Goal: Transaction & Acquisition: Book appointment/travel/reservation

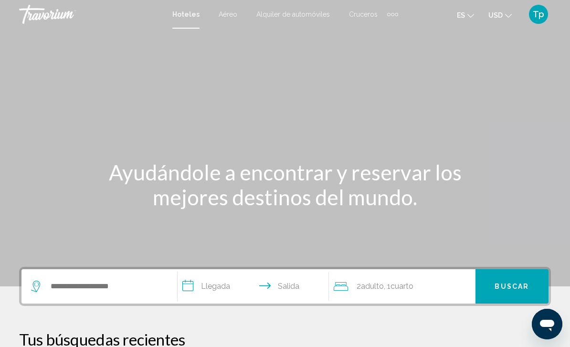
click at [495, 26] on mat-toolbar "Hoteles Aéreo Alquiler de automóviles Cruceros Actividades Hoteles Aéreo Alquil…" at bounding box center [285, 14] width 570 height 29
click at [503, 20] on button "USD USD ($) MXN (Mex$) CAD (Can$) GBP (£) EUR (€) AUD (A$) NZD (NZ$) CNY (CN¥)" at bounding box center [499, 15] width 23 height 14
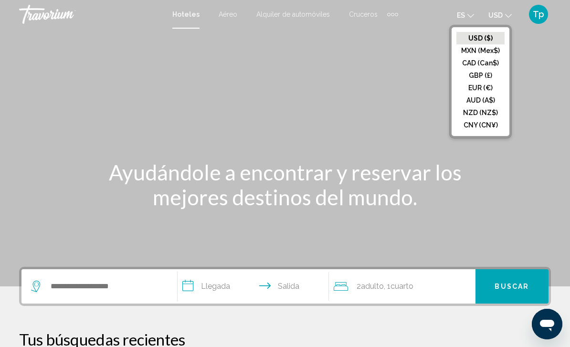
click at [483, 77] on button "GBP (£)" at bounding box center [480, 75] width 48 height 12
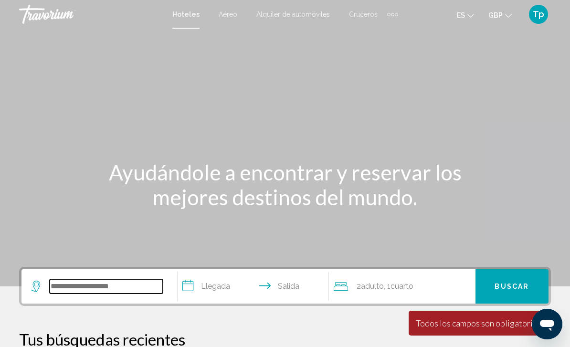
click at [94, 294] on input "Search widget" at bounding box center [106, 286] width 113 height 14
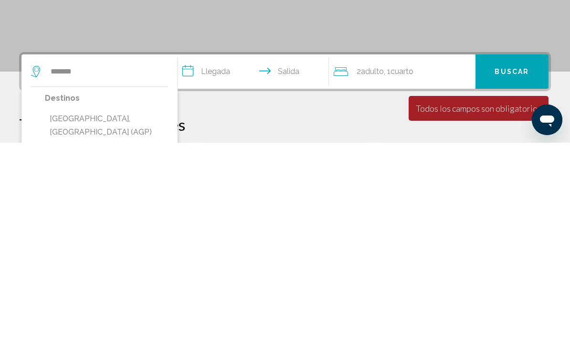
click at [105, 314] on button "[GEOGRAPHIC_DATA], [GEOGRAPHIC_DATA] (AGP)" at bounding box center [106, 330] width 123 height 32
type input "**********"
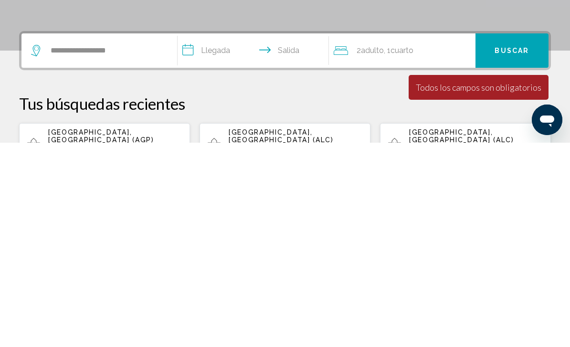
click at [214, 238] on input "**********" at bounding box center [255, 256] width 155 height 37
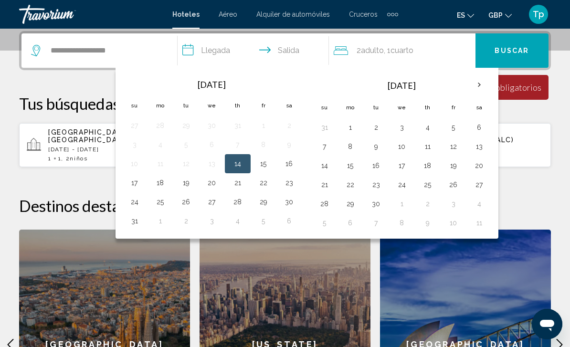
click at [474, 84] on th "Next month" at bounding box center [479, 84] width 26 height 21
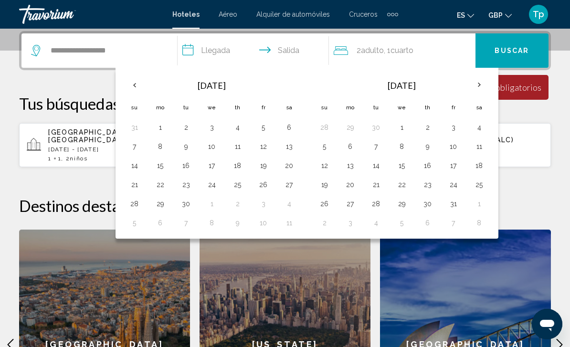
click at [474, 81] on th "Next month" at bounding box center [479, 84] width 26 height 21
click at [479, 78] on th "Next month" at bounding box center [479, 84] width 26 height 21
click at [374, 183] on button "23" at bounding box center [376, 184] width 15 height 13
click at [377, 209] on button "30" at bounding box center [376, 203] width 15 height 13
type input "**********"
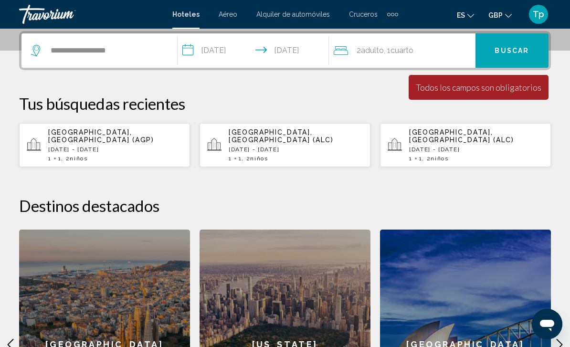
click at [427, 45] on div "2 Adulto Adulto , 1 Cuarto habitaciones" at bounding box center [405, 50] width 142 height 13
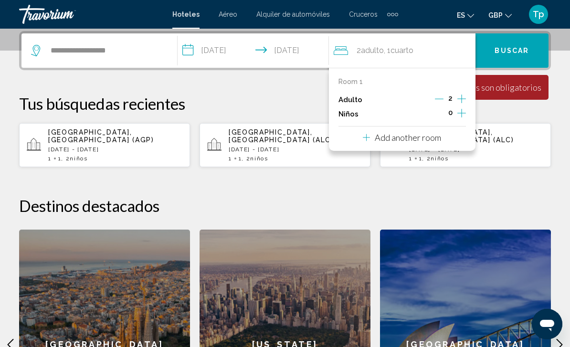
click at [459, 112] on icon "Increment children" at bounding box center [461, 112] width 9 height 11
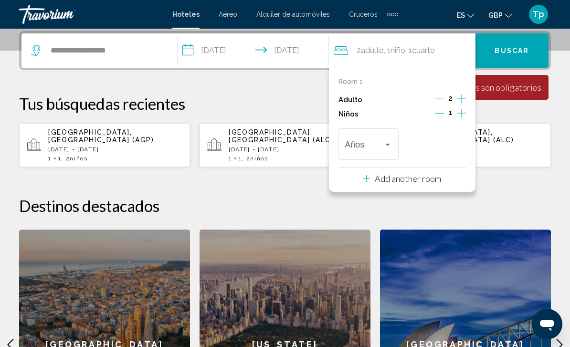
click at [462, 114] on icon "Increment children" at bounding box center [461, 113] width 9 height 9
click at [386, 147] on div "Travelers: 2 adults, 2 children" at bounding box center [387, 145] width 9 height 8
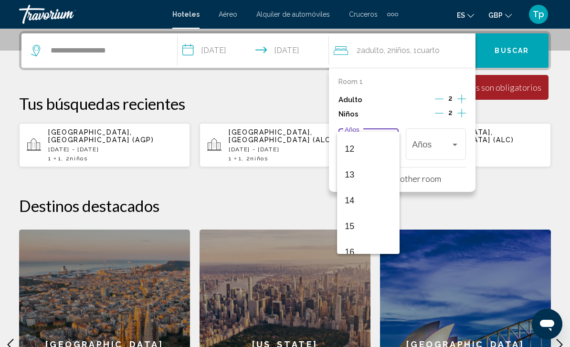
scroll to position [308, 0]
click at [375, 174] on span "13" at bounding box center [368, 172] width 47 height 26
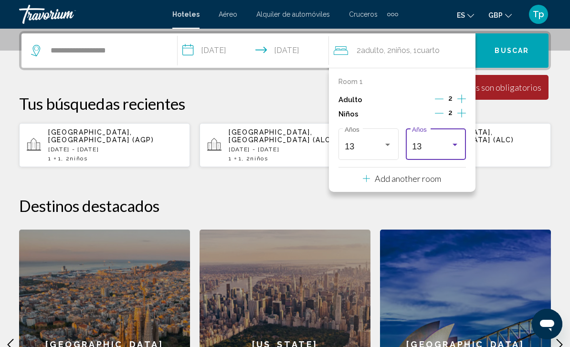
click at [445, 145] on div "13" at bounding box center [431, 147] width 39 height 10
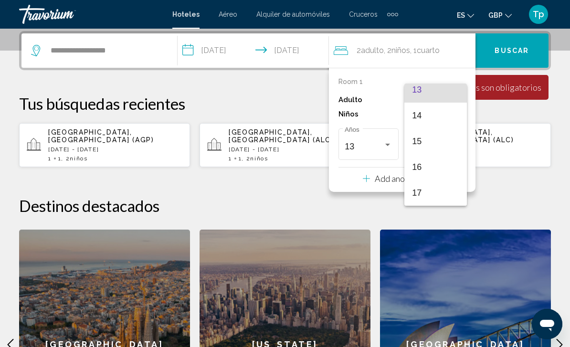
scroll to position [342, 0]
click at [423, 197] on span "17" at bounding box center [435, 193] width 47 height 26
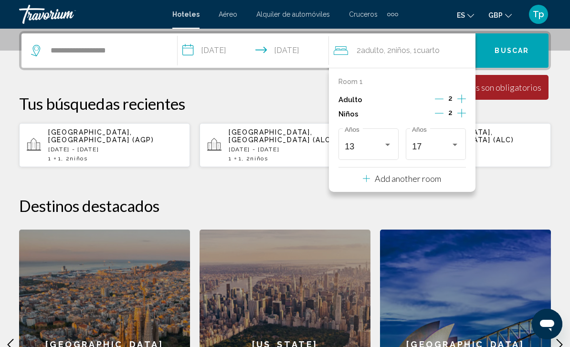
click at [517, 51] on span "Buscar" at bounding box center [512, 51] width 34 height 8
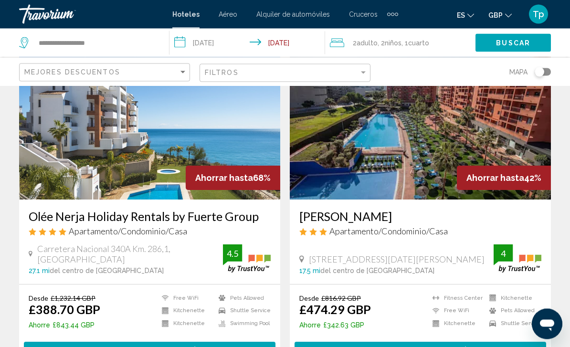
scroll to position [73, 0]
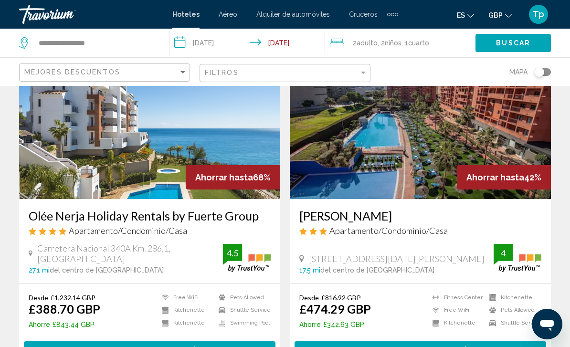
click at [193, 171] on div "Ahorrar hasta 68%" at bounding box center [233, 177] width 95 height 24
click at [192, 148] on img "Main content" at bounding box center [149, 122] width 261 height 153
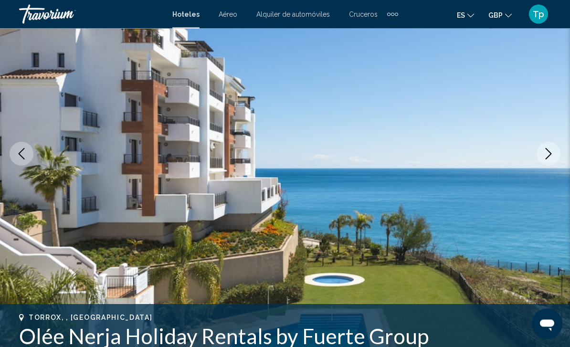
scroll to position [102, 0]
click at [544, 155] on icon "Next image" at bounding box center [548, 153] width 11 height 11
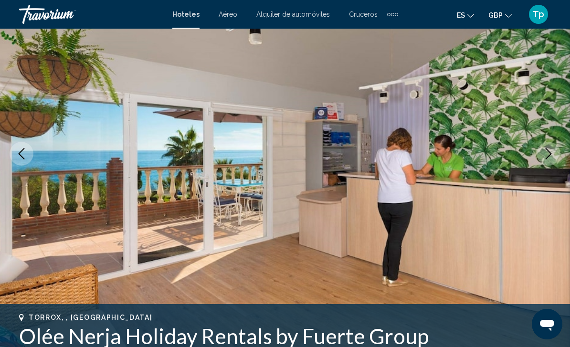
click at [536, 163] on img "Main content" at bounding box center [285, 153] width 570 height 453
click at [541, 156] on button "Next image" at bounding box center [549, 154] width 24 height 24
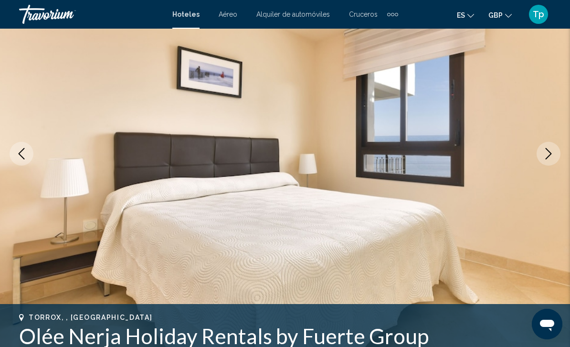
click at [546, 151] on icon "Next image" at bounding box center [548, 153] width 11 height 11
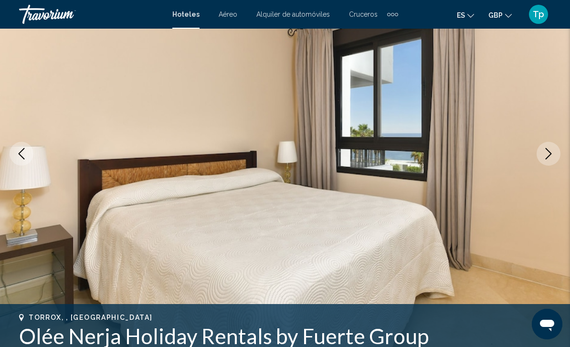
click at [542, 152] on button "Next image" at bounding box center [549, 154] width 24 height 24
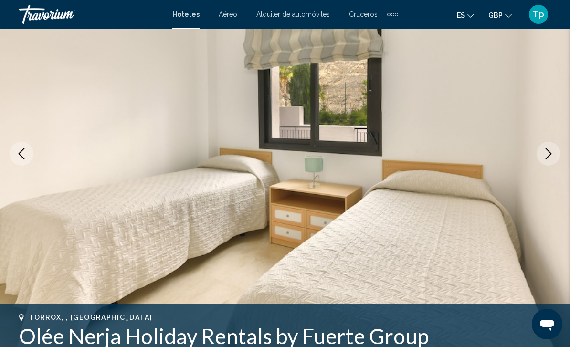
click at [540, 150] on button "Next image" at bounding box center [549, 154] width 24 height 24
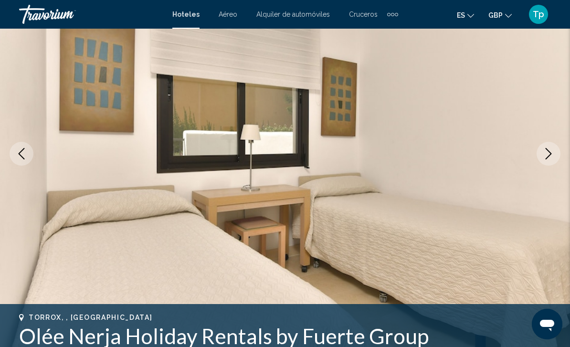
click at [538, 156] on button "Next image" at bounding box center [549, 154] width 24 height 24
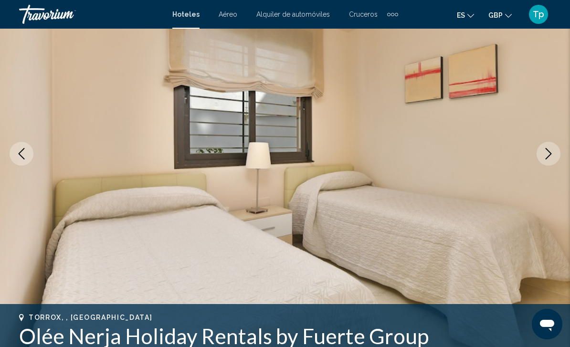
click at [544, 152] on icon "Next image" at bounding box center [548, 153] width 11 height 11
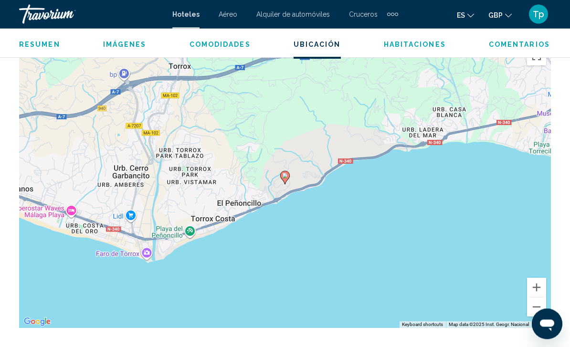
scroll to position [1086, 0]
click at [536, 306] on button "Zoom out" at bounding box center [536, 306] width 19 height 19
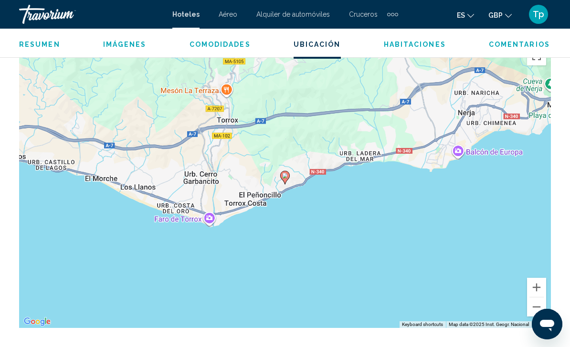
click at [539, 310] on button "Zoom out" at bounding box center [536, 306] width 19 height 19
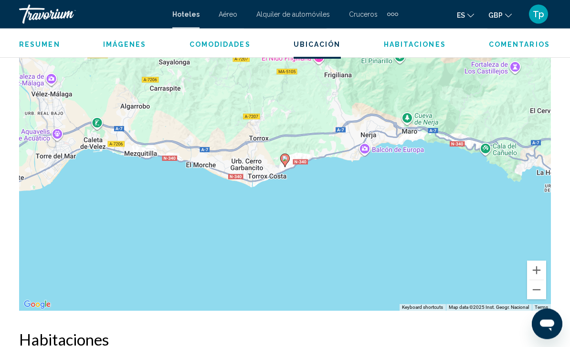
scroll to position [1103, 0]
click at [531, 299] on button "Zoom out" at bounding box center [536, 289] width 19 height 19
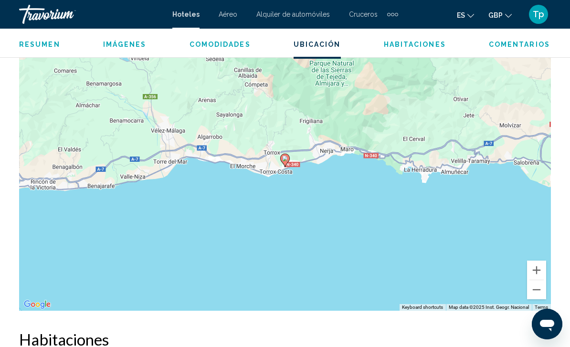
click at [533, 299] on button "Zoom out" at bounding box center [536, 289] width 19 height 19
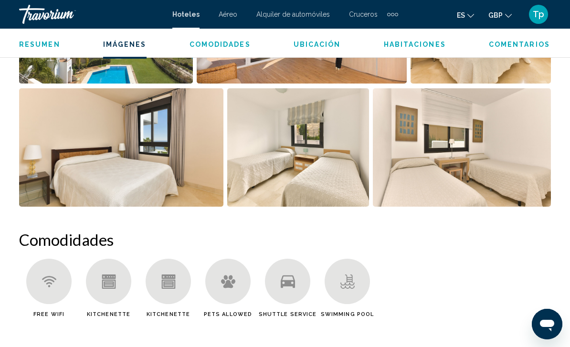
scroll to position [38, 0]
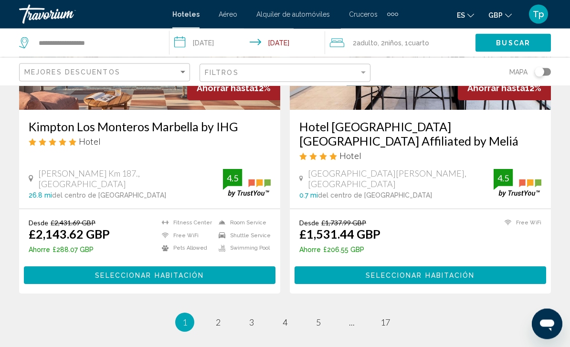
scroll to position [1897, 0]
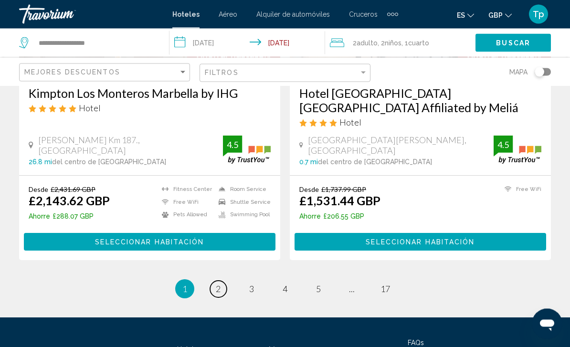
click at [222, 281] on link "page 2" at bounding box center [218, 289] width 17 height 17
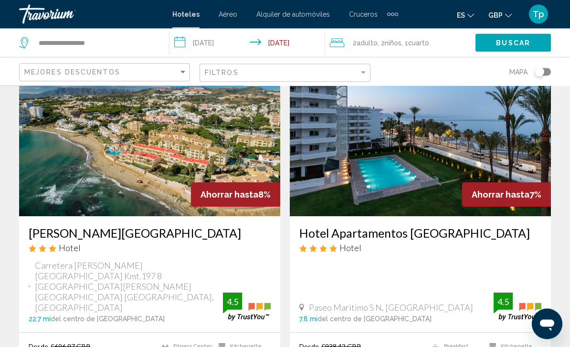
scroll to position [1773, 0]
click at [445, 185] on img "Main content" at bounding box center [420, 139] width 261 height 153
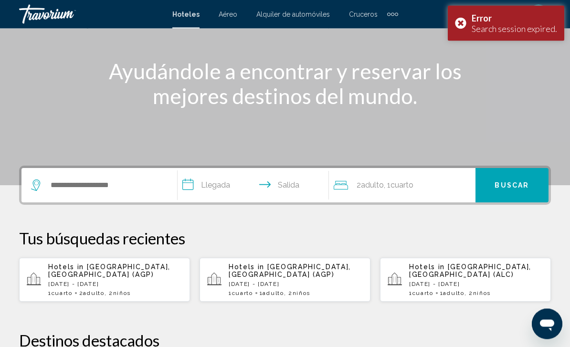
scroll to position [102, 0]
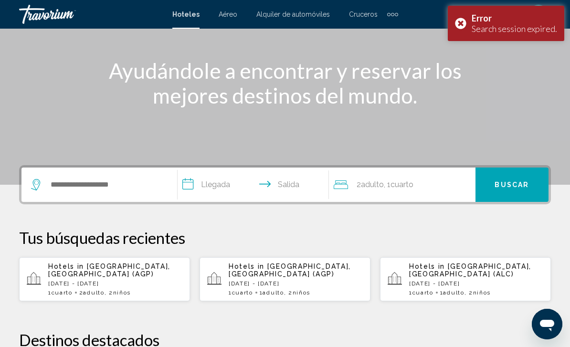
click at [138, 280] on p "[DATE] - [DATE]" at bounding box center [115, 283] width 134 height 7
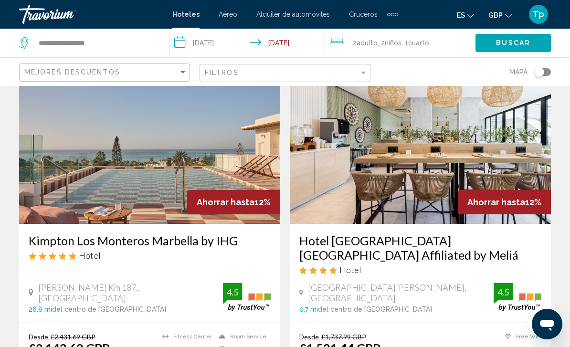
scroll to position [1782, 0]
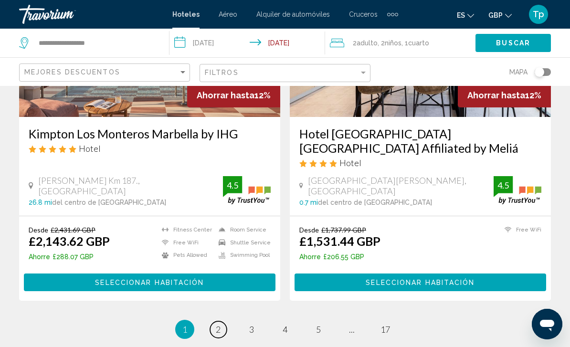
click at [216, 324] on span "2" at bounding box center [218, 329] width 5 height 11
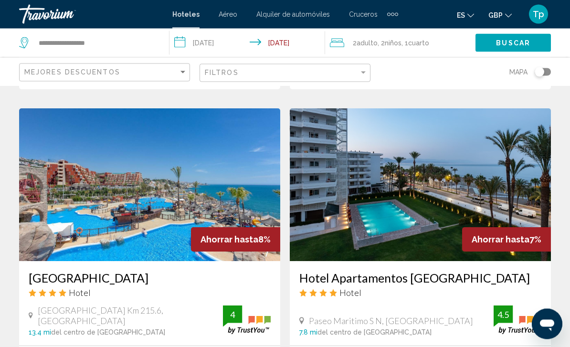
scroll to position [1760, 0]
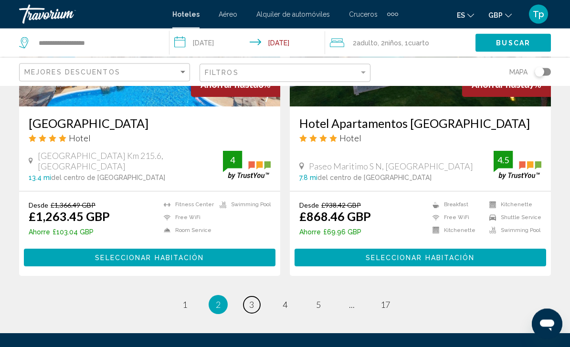
click at [250, 300] on span "3" at bounding box center [251, 305] width 5 height 11
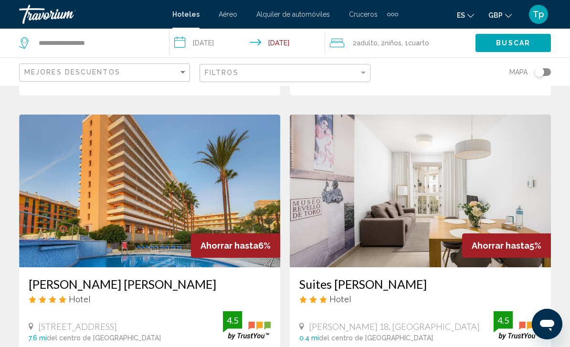
scroll to position [371, 0]
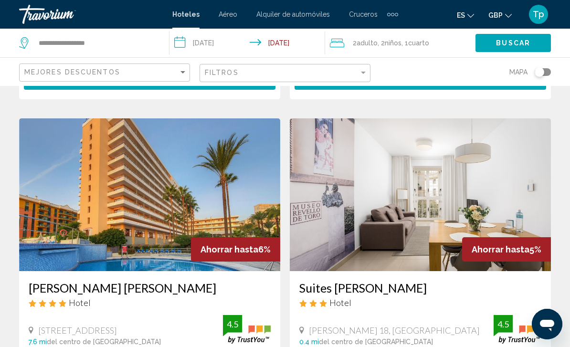
click at [528, 167] on img "Main content" at bounding box center [420, 194] width 261 height 153
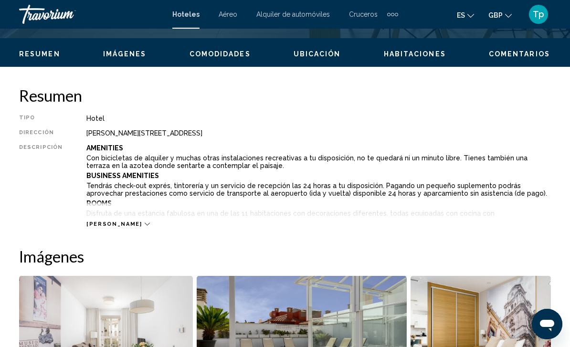
scroll to position [443, 0]
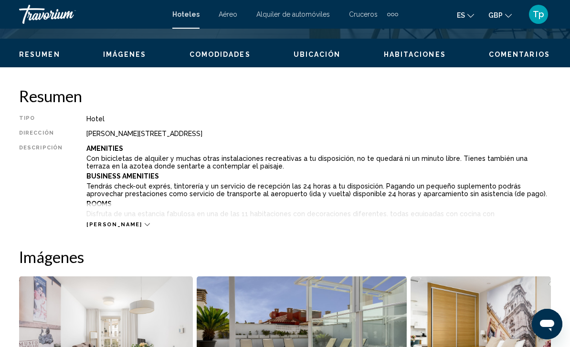
click at [106, 227] on span "[PERSON_NAME]" at bounding box center [113, 224] width 55 height 6
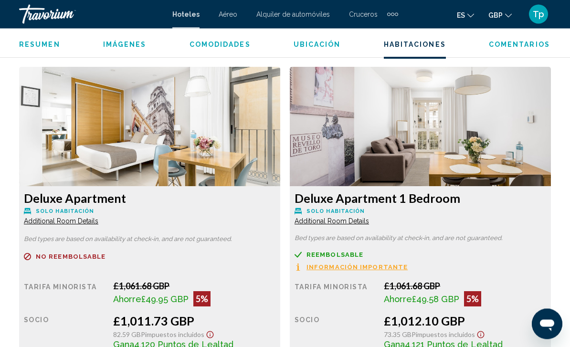
scroll to position [1708, 0]
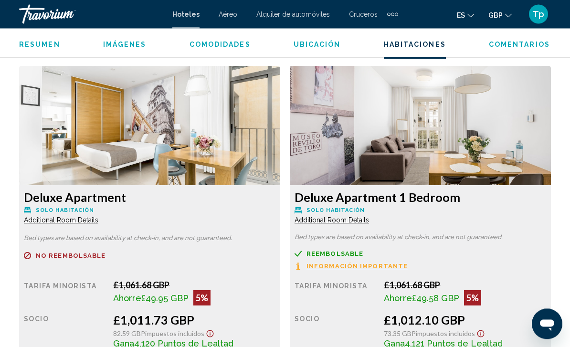
click at [98, 217] on span "Additional Room Details" at bounding box center [61, 221] width 74 height 8
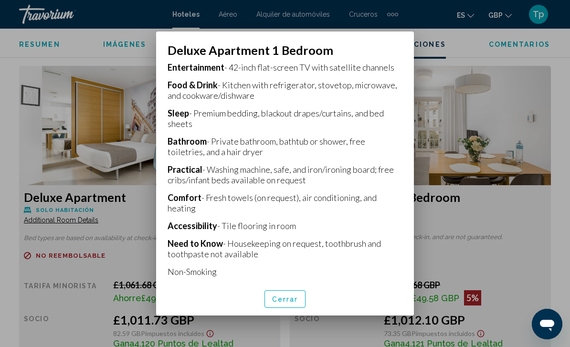
scroll to position [234, 0]
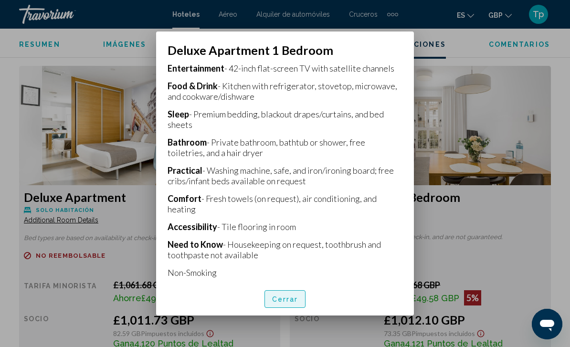
click at [288, 308] on button "Cerrar" at bounding box center [285, 299] width 42 height 18
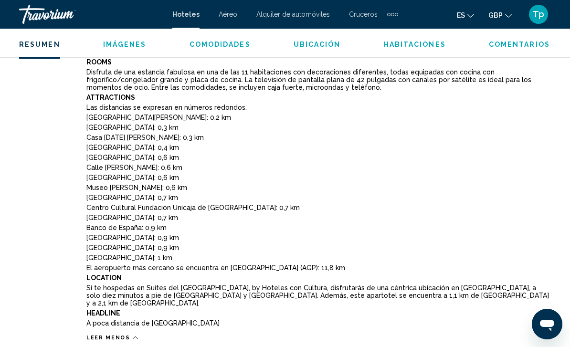
scroll to position [580, 0]
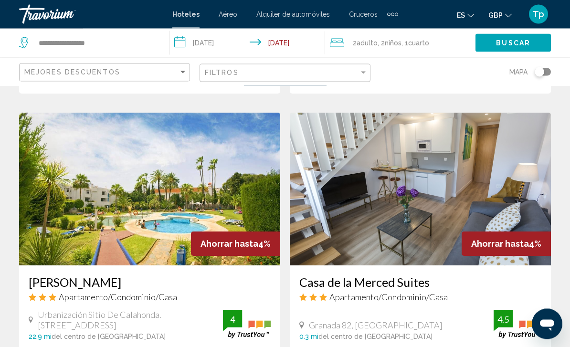
scroll to position [1053, 0]
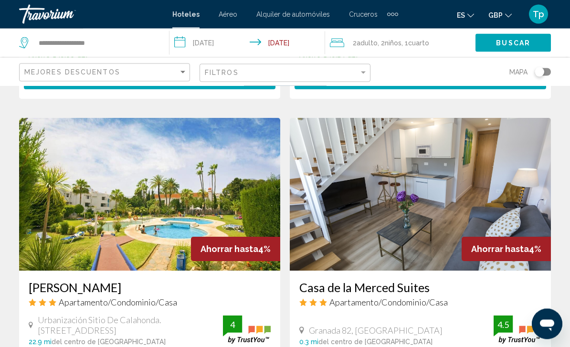
click at [452, 208] on img "Main content" at bounding box center [420, 194] width 261 height 153
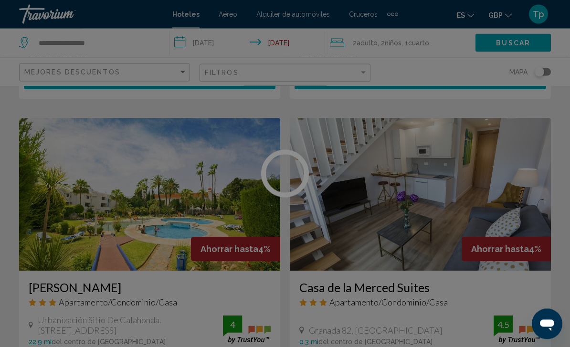
scroll to position [1053, 0]
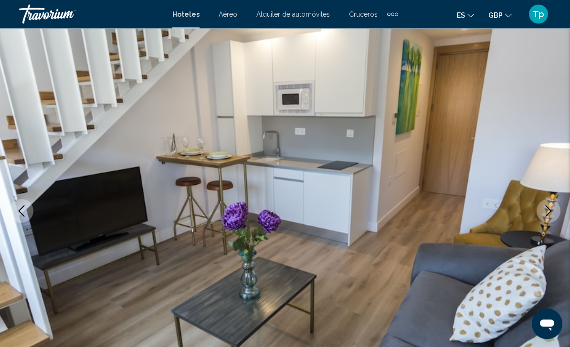
scroll to position [51, 0]
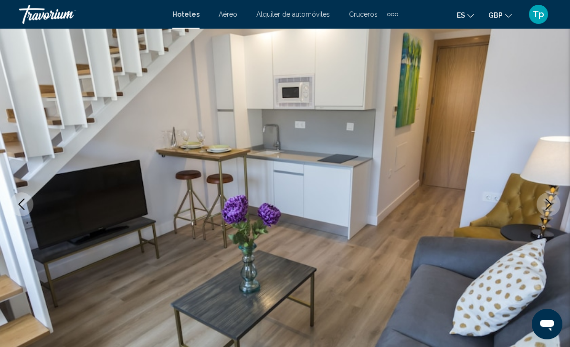
click at [547, 211] on button "Next image" at bounding box center [549, 204] width 24 height 24
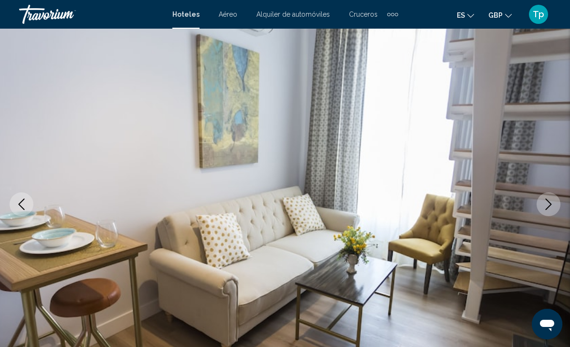
click at [548, 212] on button "Next image" at bounding box center [549, 204] width 24 height 24
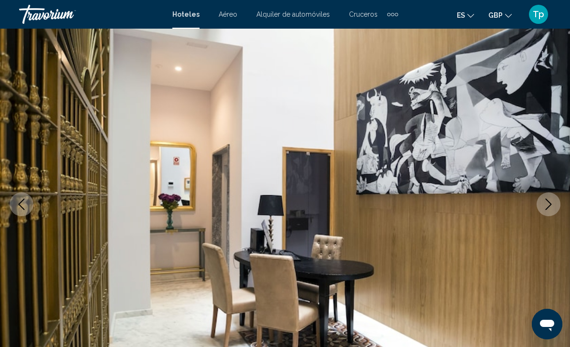
click at [545, 217] on img "Main content" at bounding box center [285, 204] width 570 height 453
click at [538, 210] on button "Next image" at bounding box center [549, 204] width 24 height 24
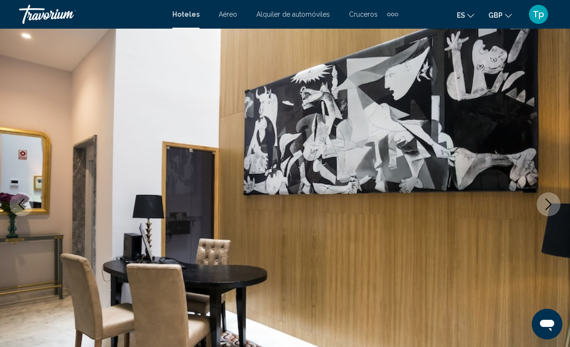
click at [539, 211] on button "Next image" at bounding box center [549, 204] width 24 height 24
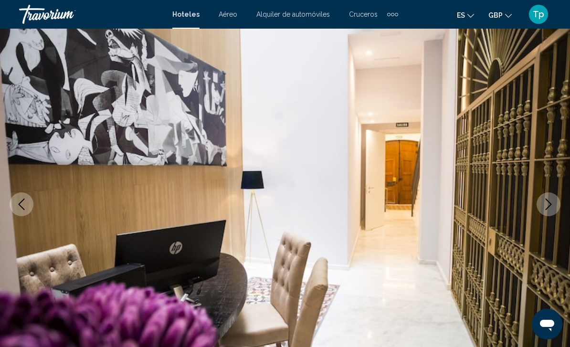
click at [540, 214] on img "Main content" at bounding box center [285, 204] width 570 height 453
click at [541, 212] on button "Next image" at bounding box center [549, 204] width 24 height 24
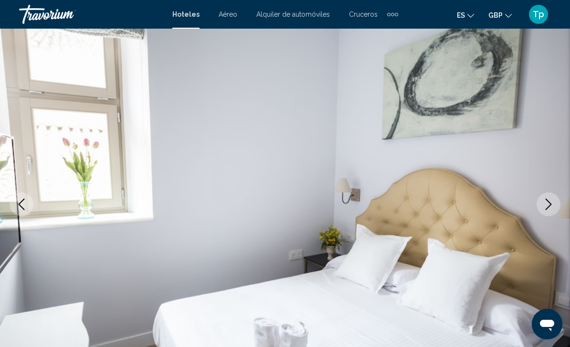
click at [548, 212] on button "Next image" at bounding box center [549, 204] width 24 height 24
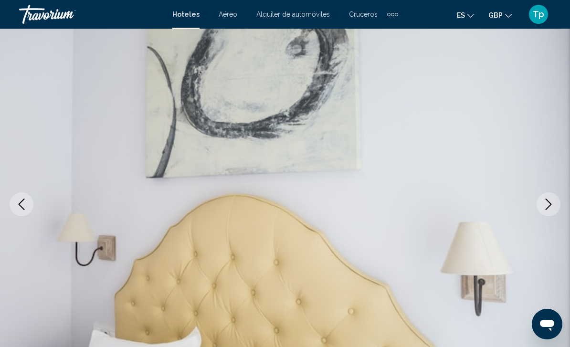
click at [548, 212] on button "Next image" at bounding box center [549, 204] width 24 height 24
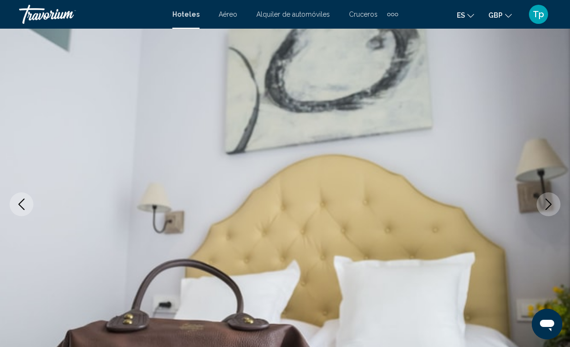
click at [551, 214] on button "Next image" at bounding box center [549, 204] width 24 height 24
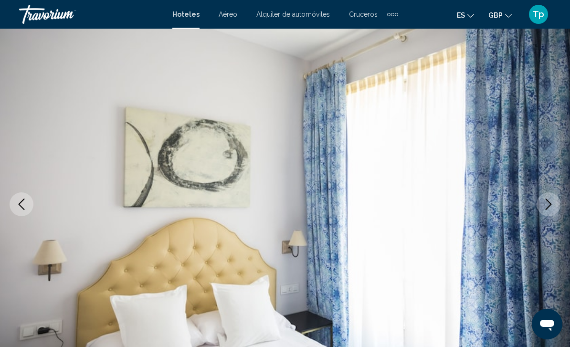
click at [553, 212] on button "Next image" at bounding box center [549, 204] width 24 height 24
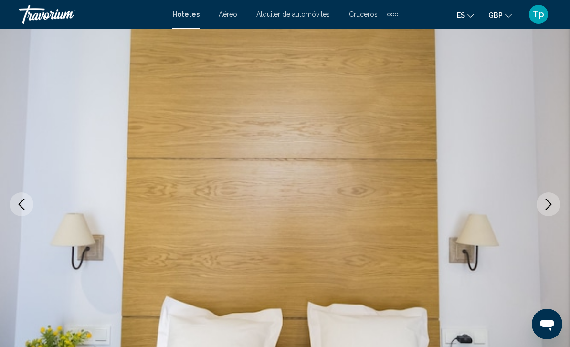
click at [553, 215] on button "Next image" at bounding box center [549, 204] width 24 height 24
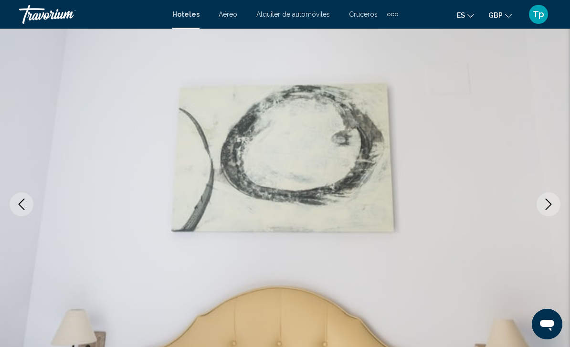
click at [553, 210] on button "Next image" at bounding box center [549, 204] width 24 height 24
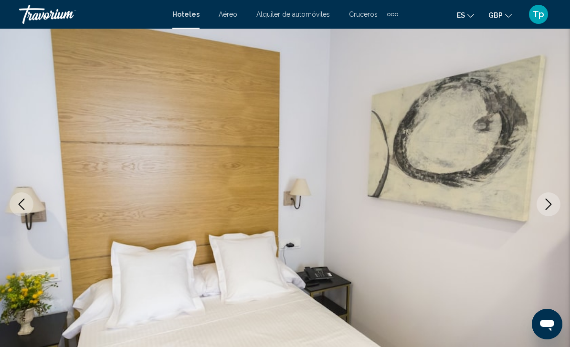
click at [547, 216] on button "Next image" at bounding box center [549, 204] width 24 height 24
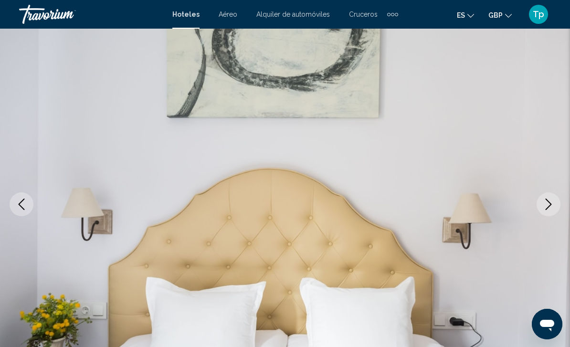
click at [549, 214] on button "Next image" at bounding box center [549, 204] width 24 height 24
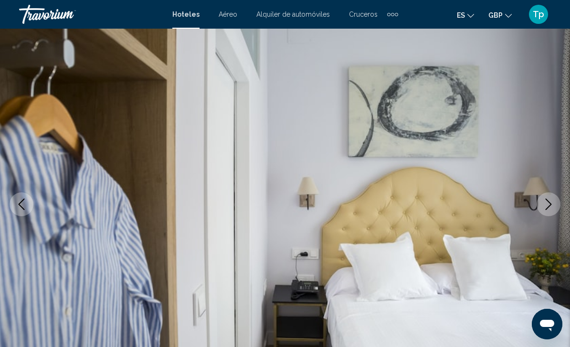
click at [546, 218] on img "Main content" at bounding box center [285, 204] width 570 height 453
click at [546, 214] on button "Next image" at bounding box center [549, 204] width 24 height 24
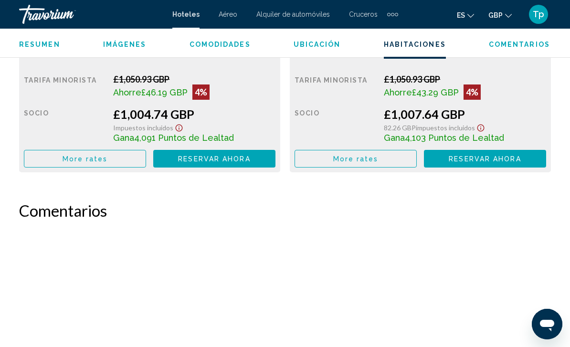
scroll to position [1451, 0]
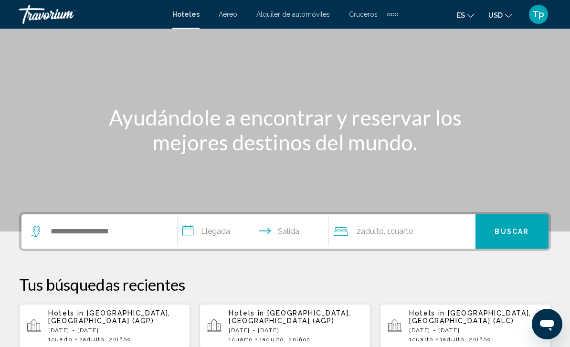
scroll to position [48, 0]
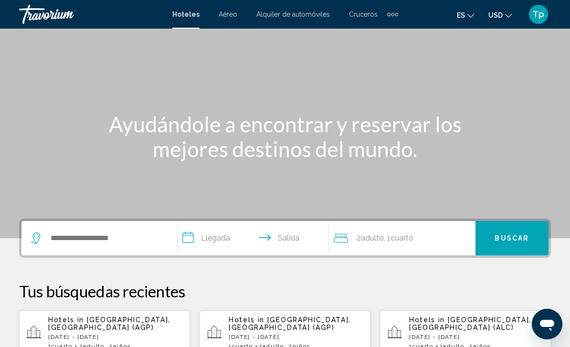
click at [111, 324] on div "Hotels in [GEOGRAPHIC_DATA], [GEOGRAPHIC_DATA] (AGP) [DATE] - [DATE] 1 Cuarto h…" at bounding box center [115, 332] width 134 height 33
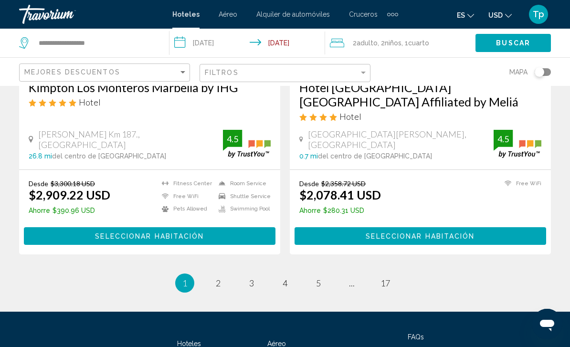
scroll to position [1956, 0]
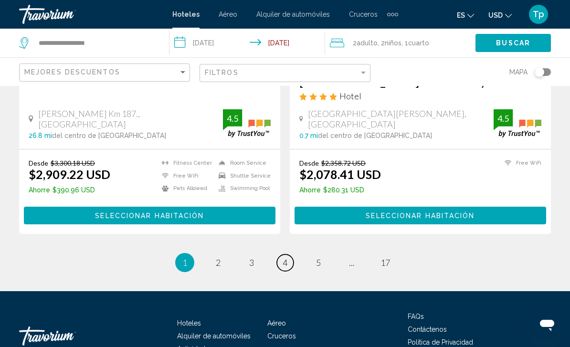
click at [283, 257] on span "4" at bounding box center [285, 262] width 5 height 11
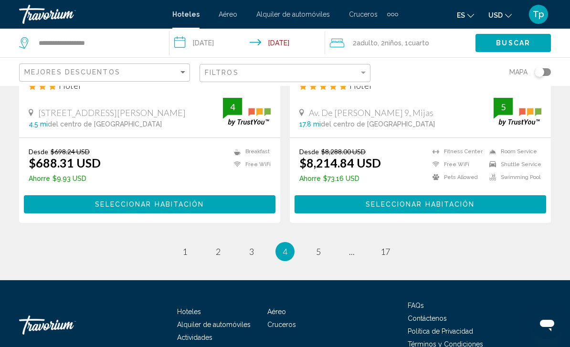
scroll to position [1955, 0]
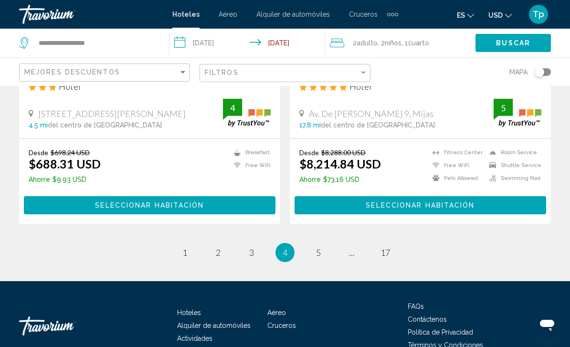
click at [287, 247] on span "4" at bounding box center [285, 252] width 5 height 11
click at [496, 18] on span "USD" at bounding box center [495, 15] width 14 height 8
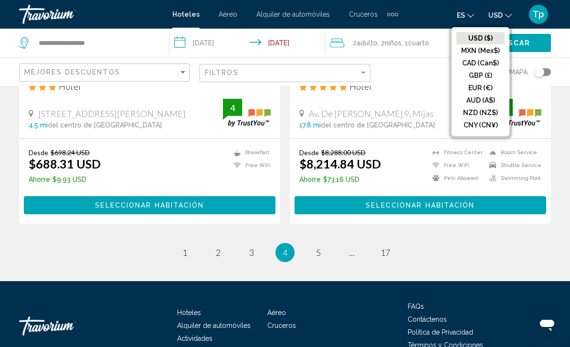
click at [483, 77] on button "GBP (£)" at bounding box center [480, 75] width 48 height 12
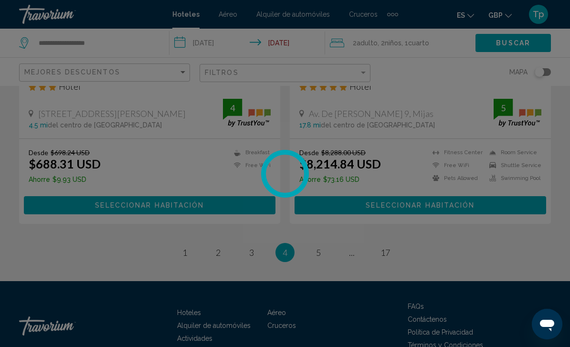
scroll to position [8, 0]
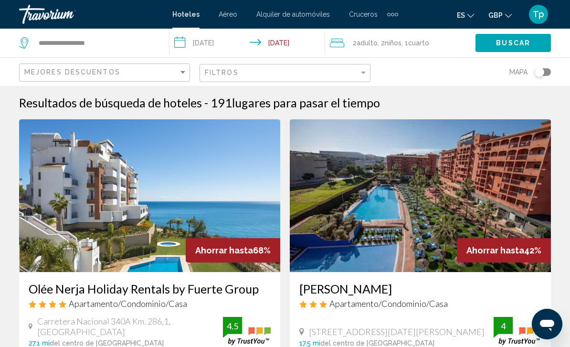
click at [354, 66] on div "Filtros" at bounding box center [286, 73] width 163 height 18
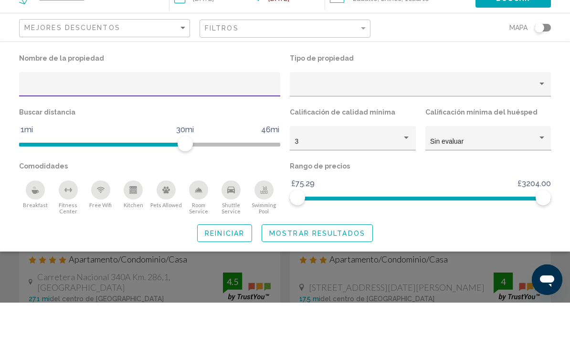
click at [539, 128] on div "Property type" at bounding box center [420, 132] width 251 height 8
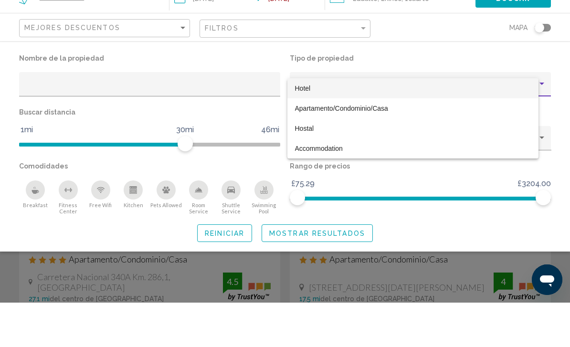
scroll to position [44, 0]
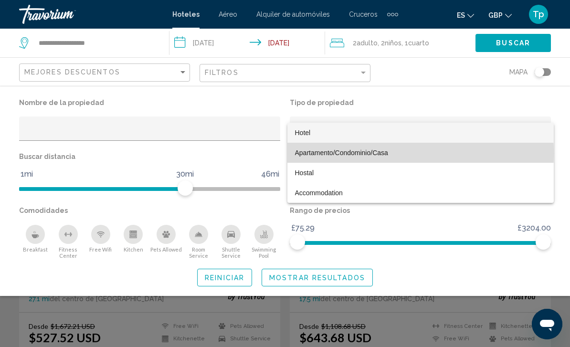
click at [367, 154] on span "Apartamento/Condominio/Casa" at bounding box center [341, 153] width 93 height 8
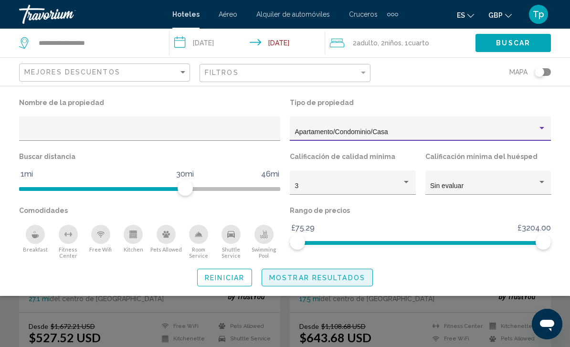
click at [327, 276] on span "Mostrar resultados" at bounding box center [317, 278] width 96 height 8
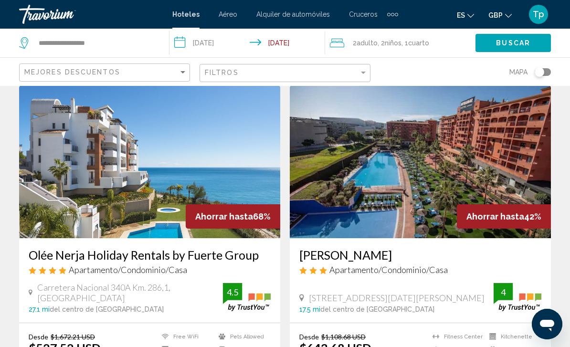
scroll to position [34, 0]
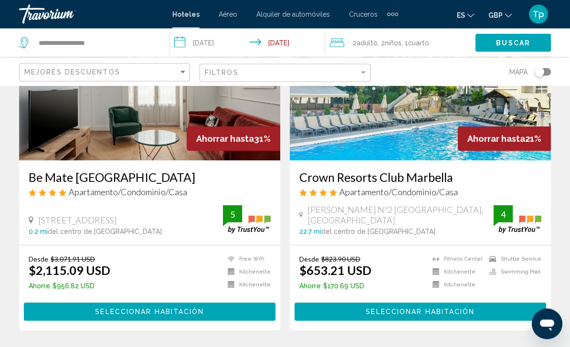
click at [501, 19] on span "GBP" at bounding box center [495, 15] width 14 height 8
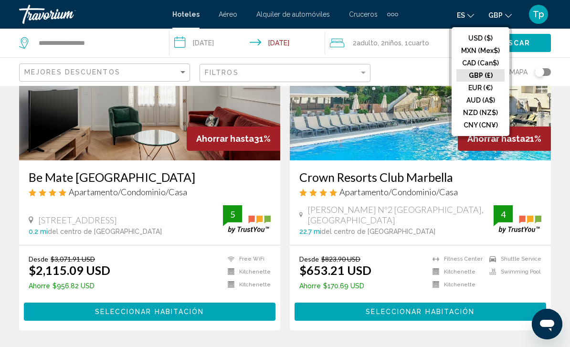
click at [482, 80] on button "GBP (£)" at bounding box center [480, 75] width 48 height 12
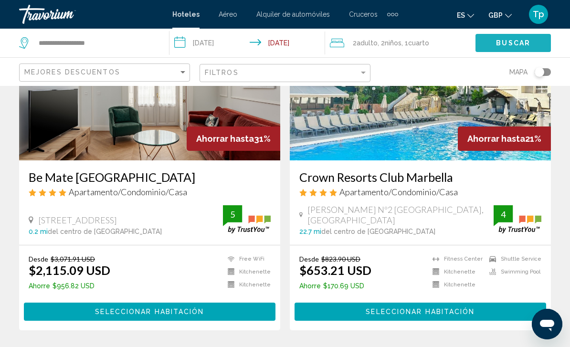
click at [516, 49] on button "Buscar" at bounding box center [512, 43] width 75 height 18
click at [521, 45] on span "Buscar" at bounding box center [513, 44] width 34 height 8
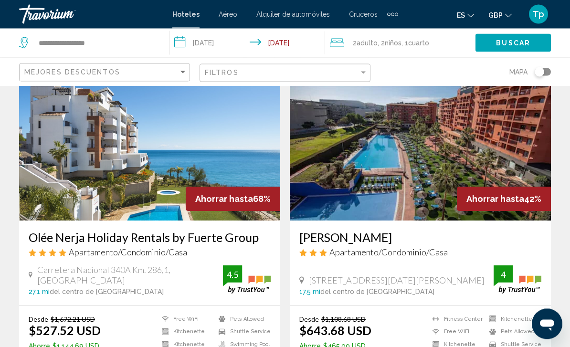
scroll to position [0, 0]
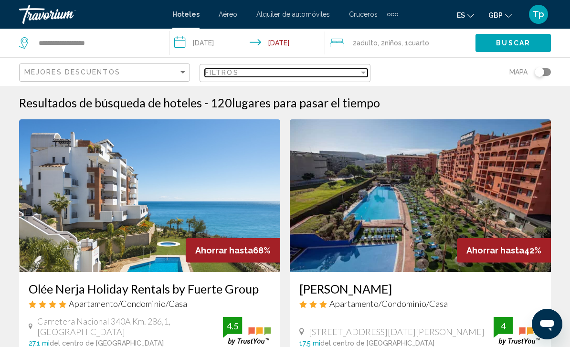
click at [355, 76] on div "Filtros" at bounding box center [282, 73] width 154 height 8
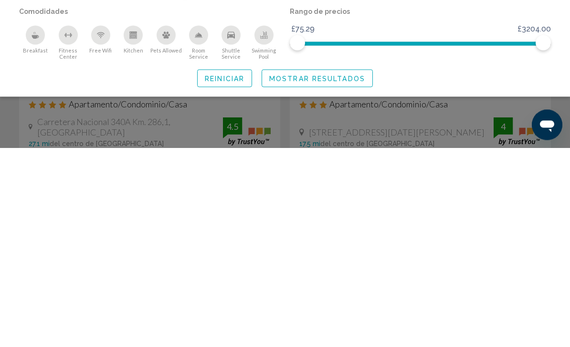
click at [335, 274] on span "Mostrar resultados" at bounding box center [317, 278] width 96 height 8
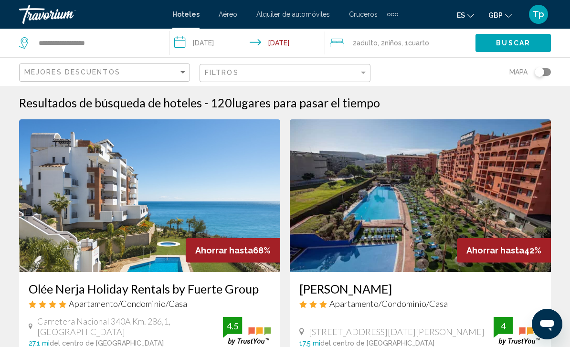
click at [502, 18] on span "GBP" at bounding box center [495, 15] width 14 height 8
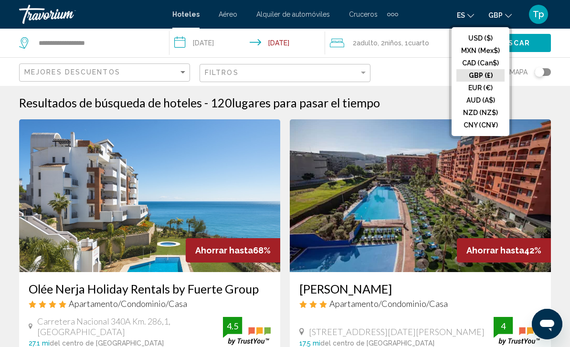
click at [477, 77] on button "GBP (£)" at bounding box center [480, 75] width 48 height 12
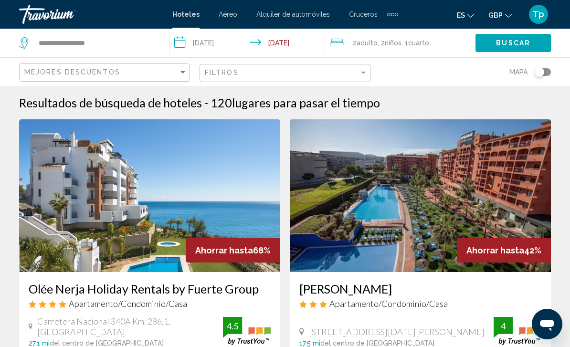
click at [518, 45] on span "Buscar" at bounding box center [513, 44] width 34 height 8
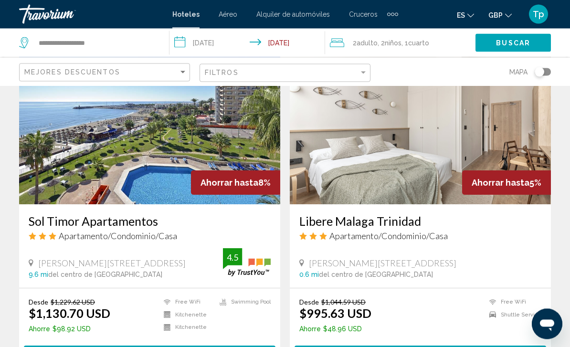
scroll to position [1458, 0]
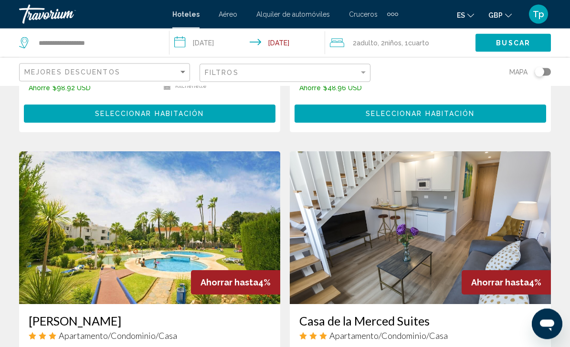
click at [515, 43] on span "Buscar" at bounding box center [513, 44] width 34 height 8
click at [517, 42] on span "Buscar" at bounding box center [513, 44] width 34 height 8
click at [517, 43] on span "Buscar" at bounding box center [513, 44] width 34 height 8
click at [518, 43] on span "Buscar" at bounding box center [513, 44] width 34 height 8
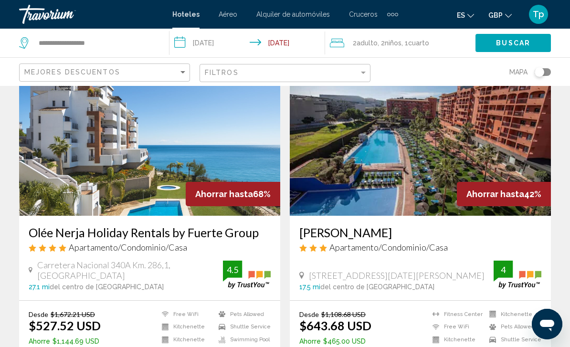
scroll to position [0, 0]
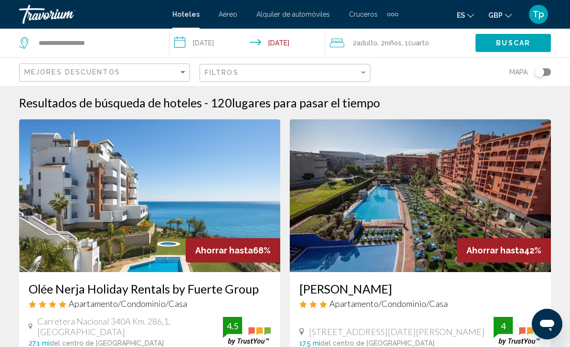
click at [525, 39] on span "Buscar" at bounding box center [513, 43] width 34 height 8
click at [515, 42] on span "Buscar" at bounding box center [513, 44] width 34 height 8
click at [512, 44] on span "Buscar" at bounding box center [513, 44] width 34 height 8
click at [516, 42] on span "Buscar" at bounding box center [513, 44] width 34 height 8
click at [518, 44] on span "Buscar" at bounding box center [513, 44] width 34 height 8
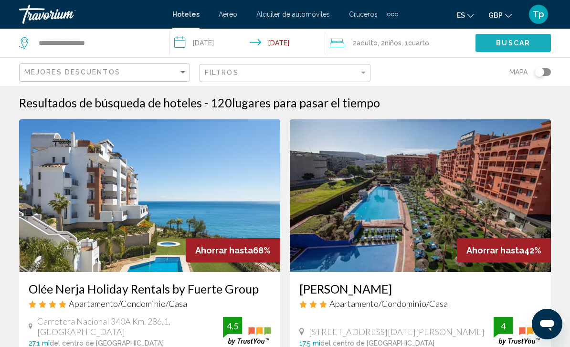
click at [518, 46] on span "Buscar" at bounding box center [513, 44] width 34 height 8
click at [517, 49] on button "Buscar" at bounding box center [512, 43] width 75 height 18
click at [506, 14] on icon "Change currency" at bounding box center [508, 16] width 7 height 4
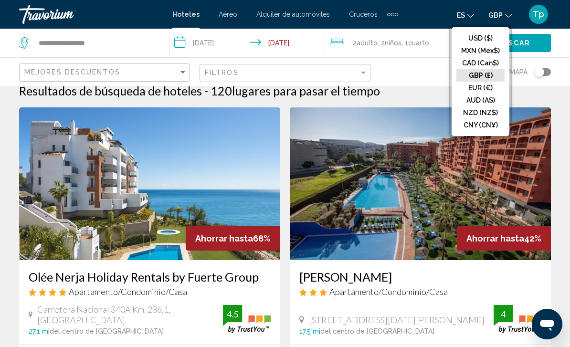
scroll to position [15, 0]
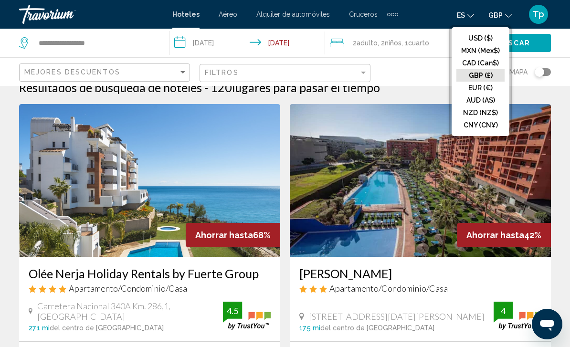
click at [490, 78] on button "GBP (£)" at bounding box center [480, 75] width 48 height 12
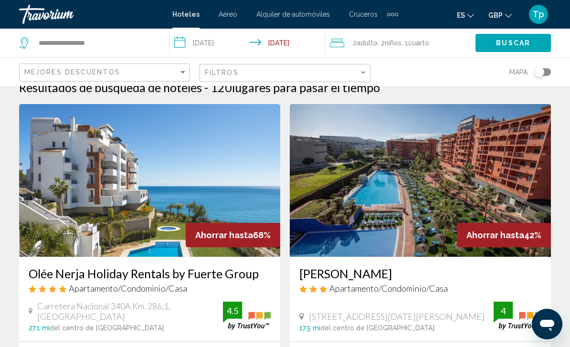
click at [491, 76] on div "Mapa" at bounding box center [465, 72] width 171 height 28
click at [524, 44] on span "Buscar" at bounding box center [513, 44] width 34 height 8
click at [519, 46] on span "Buscar" at bounding box center [513, 44] width 34 height 8
click at [521, 46] on span "Buscar" at bounding box center [513, 44] width 34 height 8
click at [522, 42] on span "Buscar" at bounding box center [513, 44] width 34 height 8
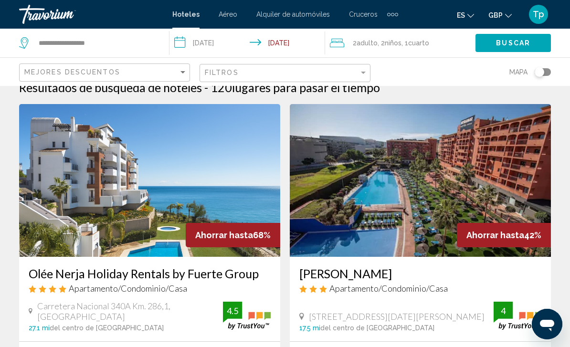
click at [42, 21] on div "Travorium" at bounding box center [66, 14] width 95 height 19
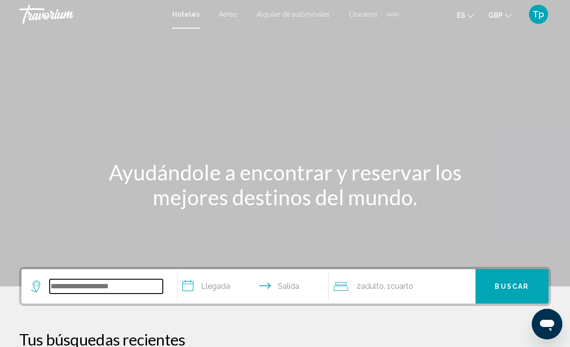
click at [120, 285] on input "Search widget" at bounding box center [106, 286] width 113 height 14
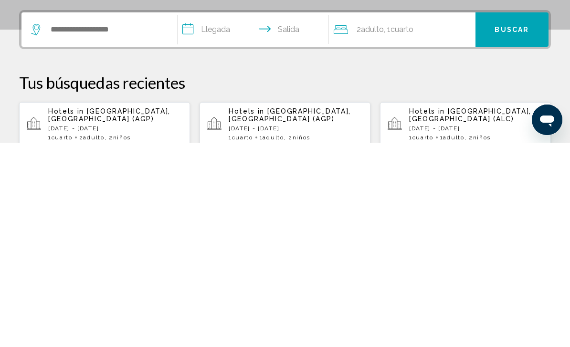
click at [105, 312] on div "Hotels in [GEOGRAPHIC_DATA], [GEOGRAPHIC_DATA] (AGP) [DATE] - [DATE] 1 Cuarto h…" at bounding box center [115, 328] width 134 height 33
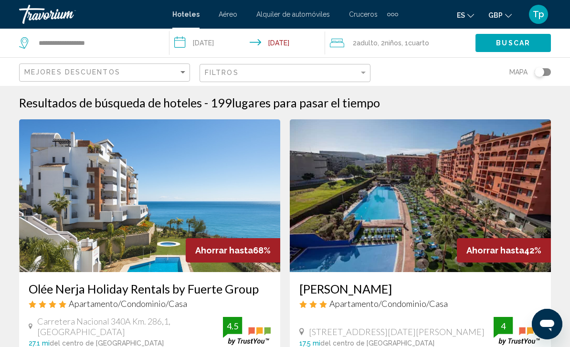
click at [510, 9] on button "GBP USD ($) MXN (Mex$) CAD (Can$) GBP (£) EUR (€) AUD (A$) NZD (NZ$) CNY (CN¥)" at bounding box center [499, 15] width 23 height 14
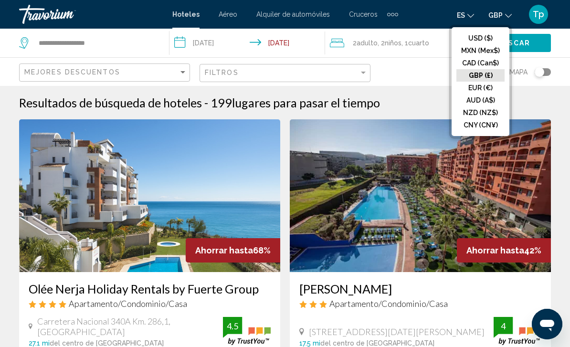
click at [483, 77] on button "GBP (£)" at bounding box center [480, 75] width 48 height 12
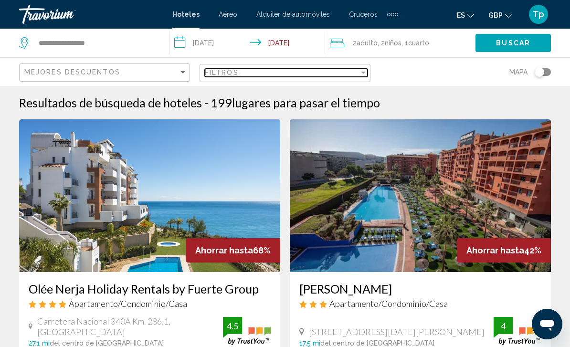
click at [361, 72] on div "Filter" at bounding box center [363, 73] width 5 height 2
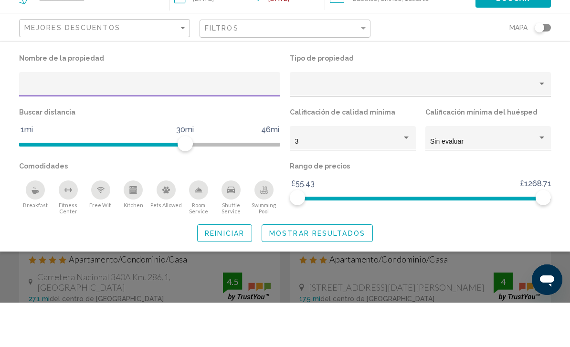
click at [468, 128] on div "Property type" at bounding box center [416, 132] width 243 height 8
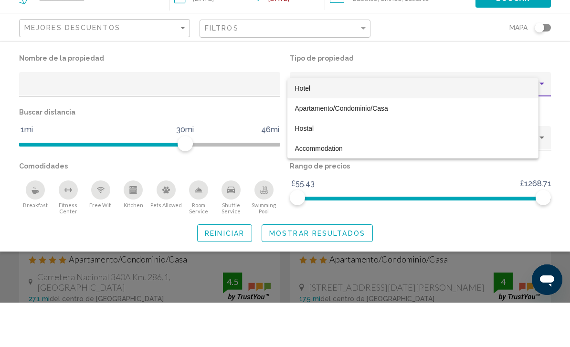
scroll to position [44, 0]
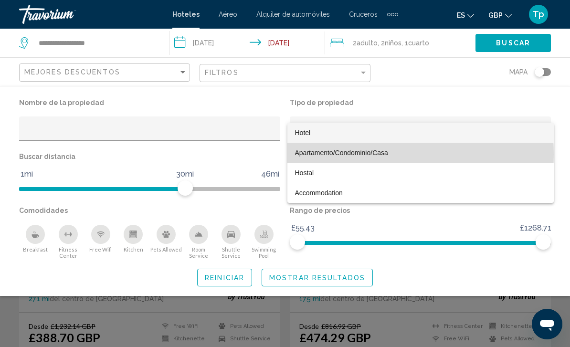
click at [361, 154] on span "Apartamento/Condominio/Casa" at bounding box center [341, 153] width 93 height 8
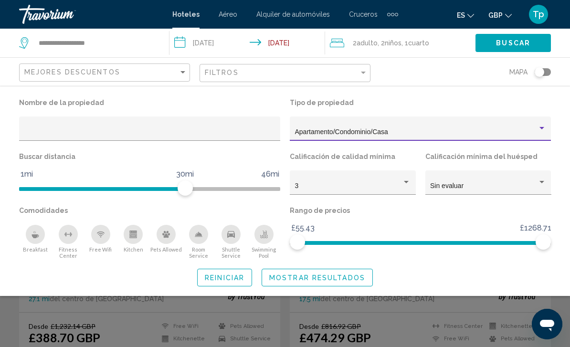
click at [316, 275] on span "Mostrar resultados" at bounding box center [317, 278] width 96 height 8
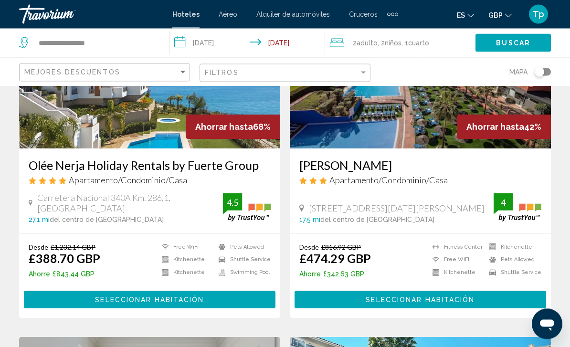
scroll to position [125, 0]
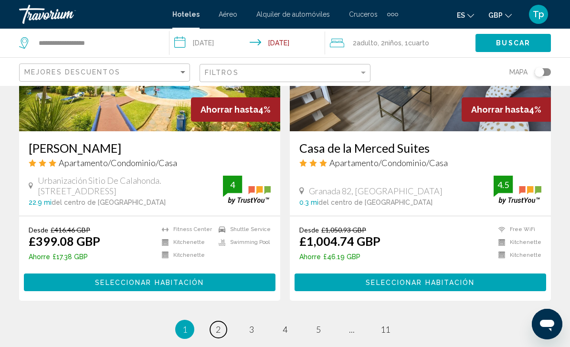
click at [213, 321] on link "page 2" at bounding box center [218, 329] width 17 height 17
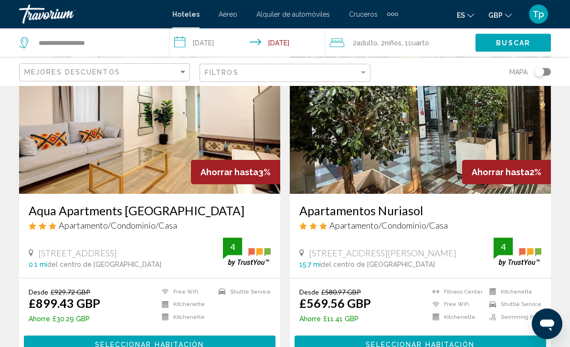
scroll to position [422, 0]
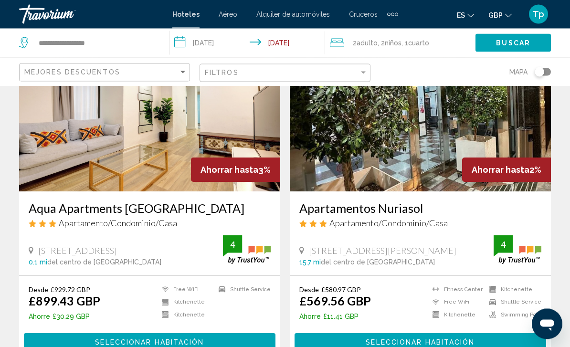
click at [176, 146] on img "Main content" at bounding box center [149, 115] width 261 height 153
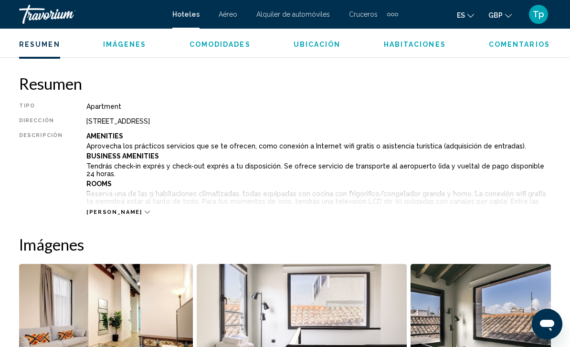
scroll to position [457, 0]
click at [109, 211] on span "[PERSON_NAME]" at bounding box center [113, 212] width 55 height 6
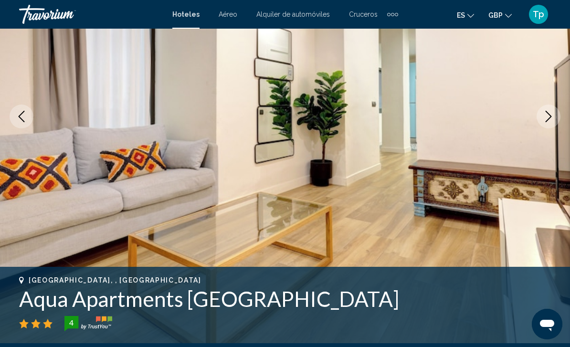
scroll to position [0, 0]
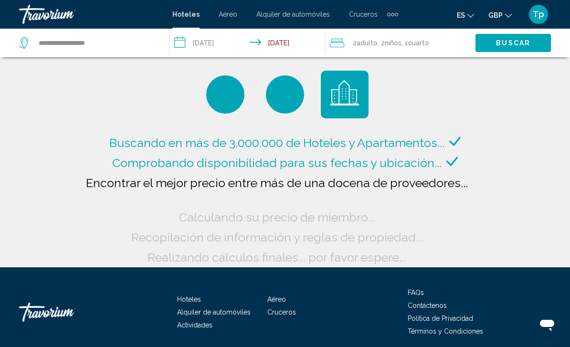
scroll to position [8, 0]
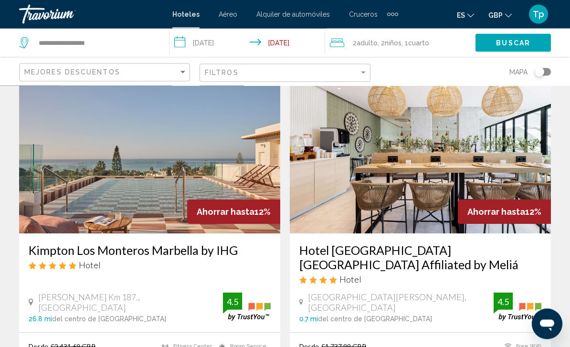
scroll to position [1956, 0]
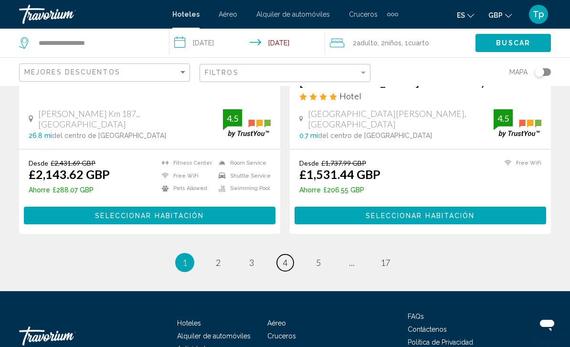
click at [279, 254] on link "page 4" at bounding box center [285, 262] width 17 height 17
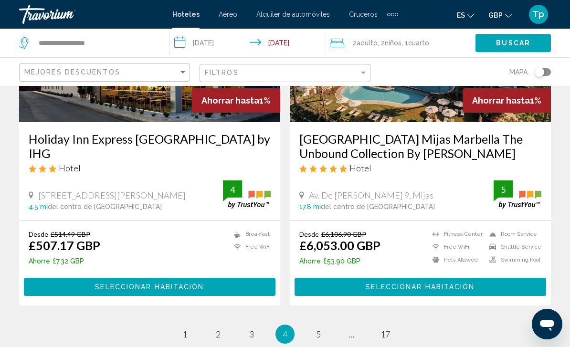
scroll to position [1955, 0]
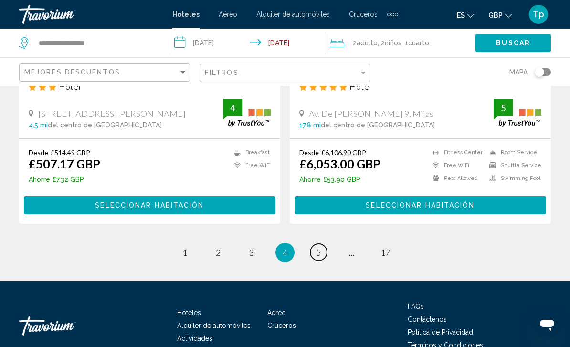
click at [313, 244] on link "page 5" at bounding box center [318, 252] width 17 height 17
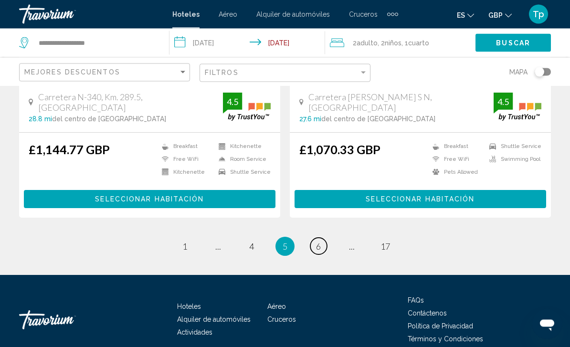
scroll to position [1940, 0]
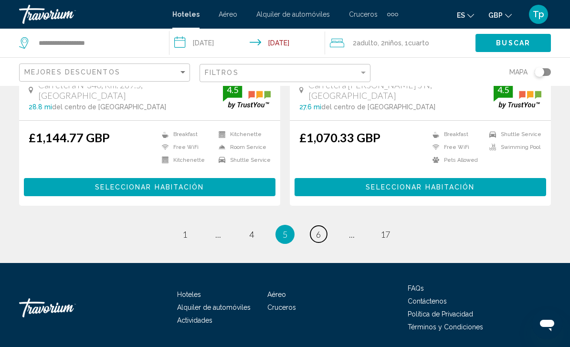
click at [314, 237] on link "page 6" at bounding box center [318, 234] width 17 height 17
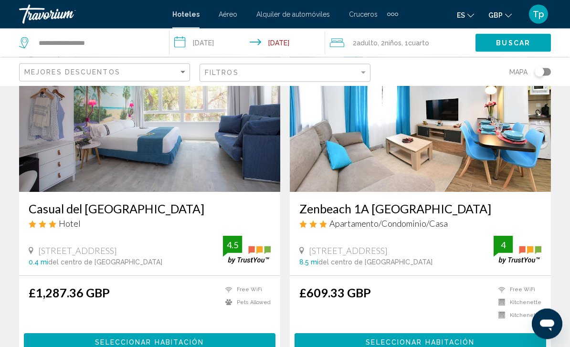
scroll to position [80, 0]
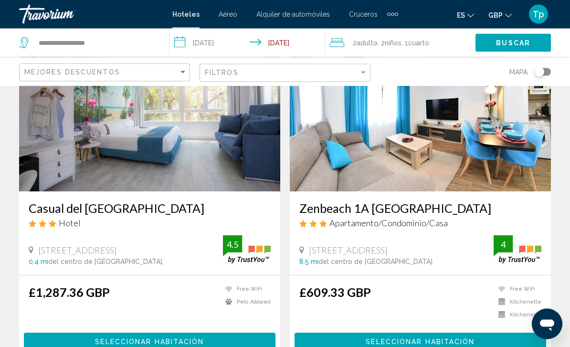
click at [498, 146] on img "Main content" at bounding box center [420, 115] width 261 height 153
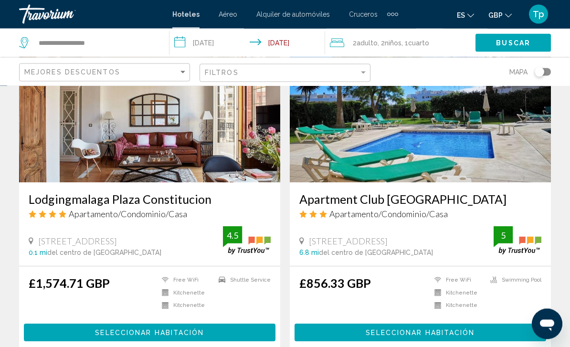
scroll to position [1800, 0]
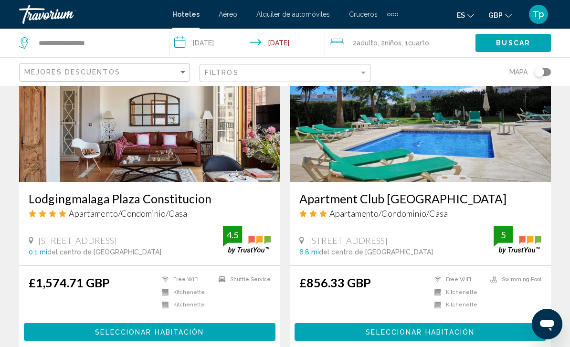
click at [429, 150] on img "Main content" at bounding box center [420, 105] width 261 height 153
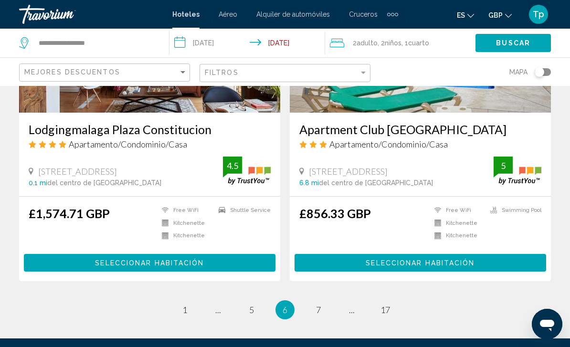
scroll to position [1941, 0]
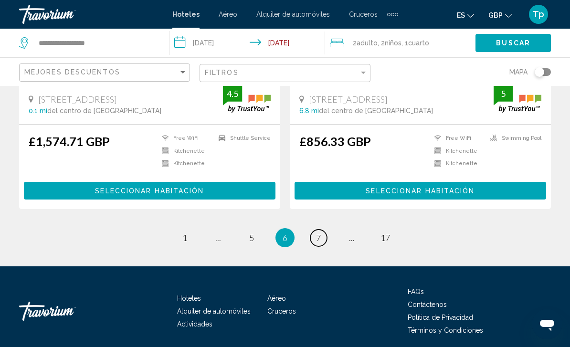
click at [318, 236] on span "7" at bounding box center [318, 237] width 5 height 11
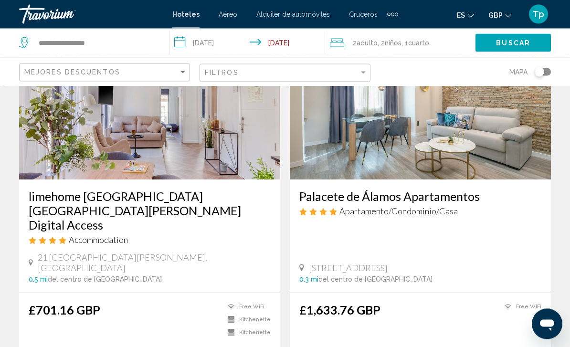
scroll to position [438, 0]
click at [493, 263] on div "[STREET_ADDRESS]" at bounding box center [420, 268] width 242 height 11
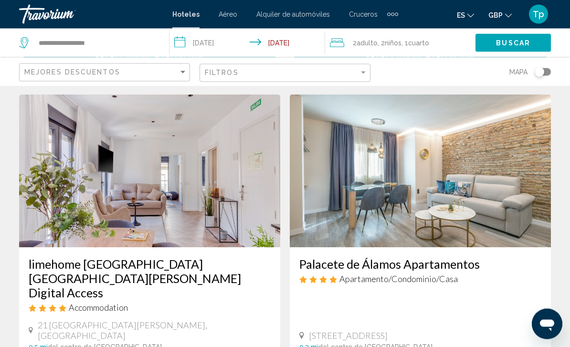
scroll to position [369, 0]
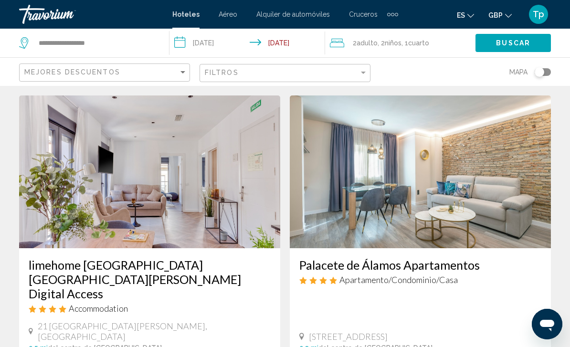
click at [211, 207] on img "Main content" at bounding box center [149, 171] width 261 height 153
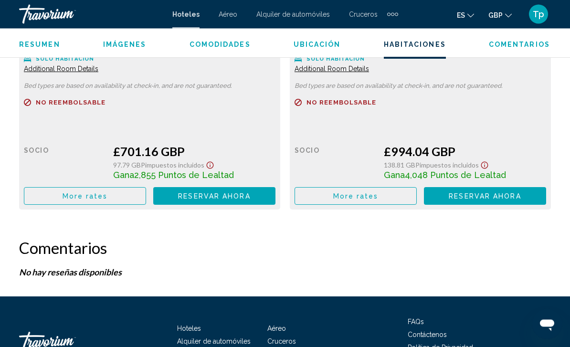
scroll to position [1604, 0]
click at [108, 197] on span "More rates" at bounding box center [85, 196] width 45 height 8
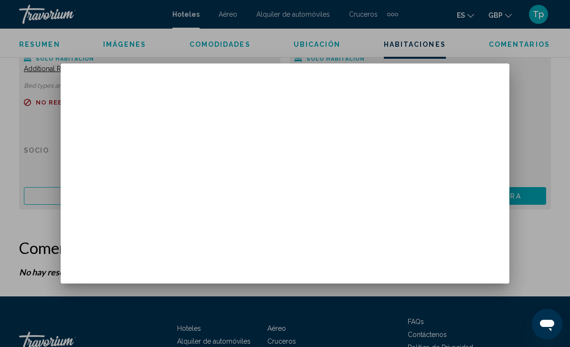
scroll to position [0, 0]
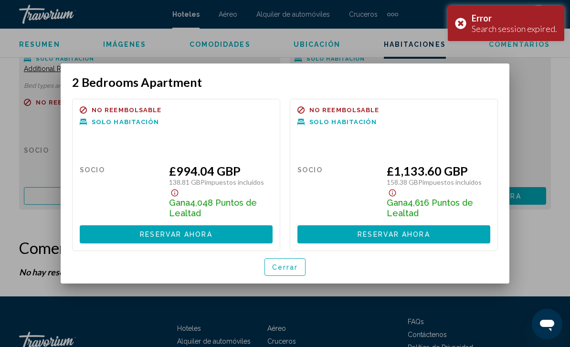
click at [295, 281] on div "Cerrar" at bounding box center [285, 267] width 426 height 32
click at [295, 271] on span "Cerrar" at bounding box center [285, 268] width 26 height 8
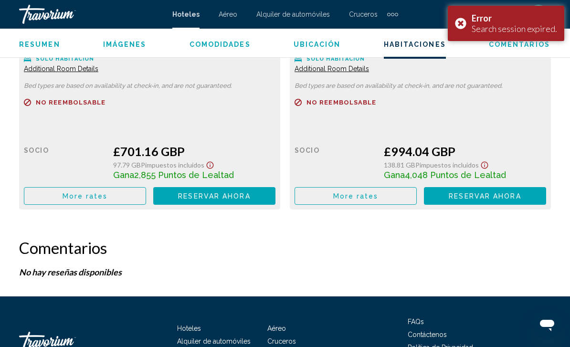
scroll to position [1486, 0]
